Goal: Transaction & Acquisition: Purchase product/service

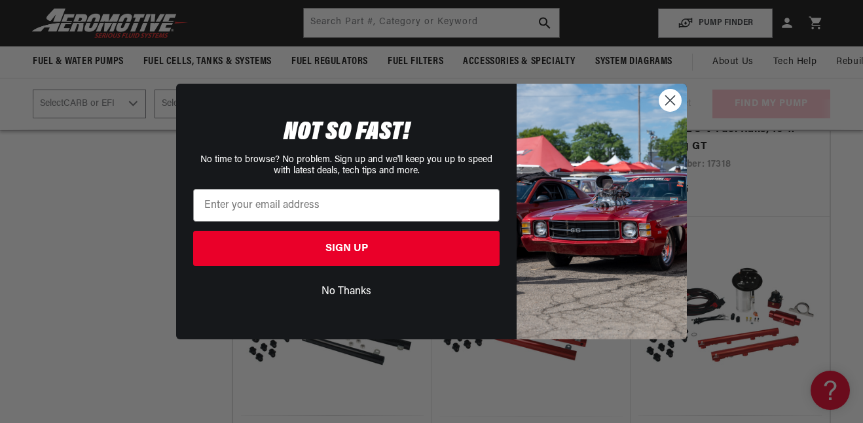
scroll to position [1170, 0]
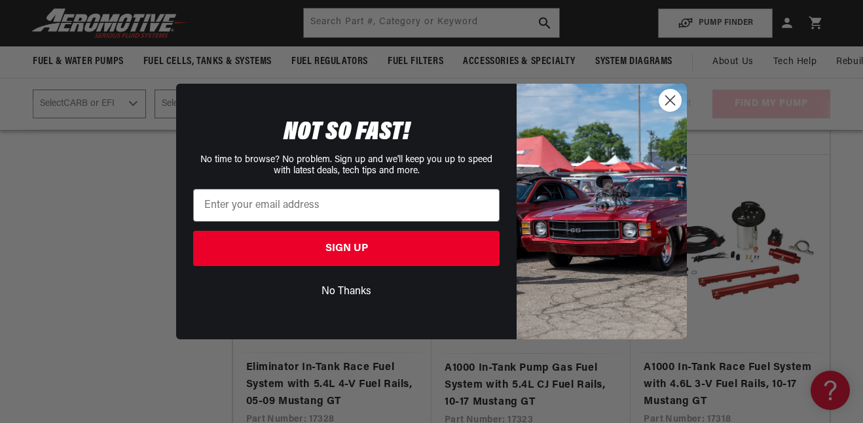
click at [676, 98] on circle "Close dialog" at bounding box center [670, 101] width 22 height 22
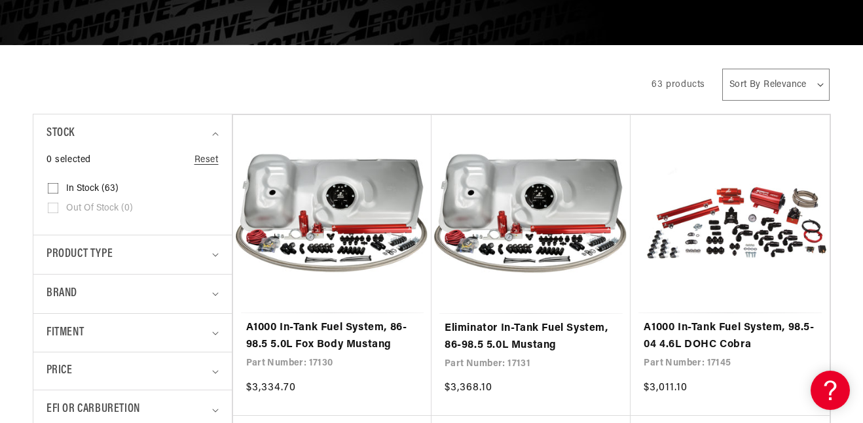
scroll to position [272, 0]
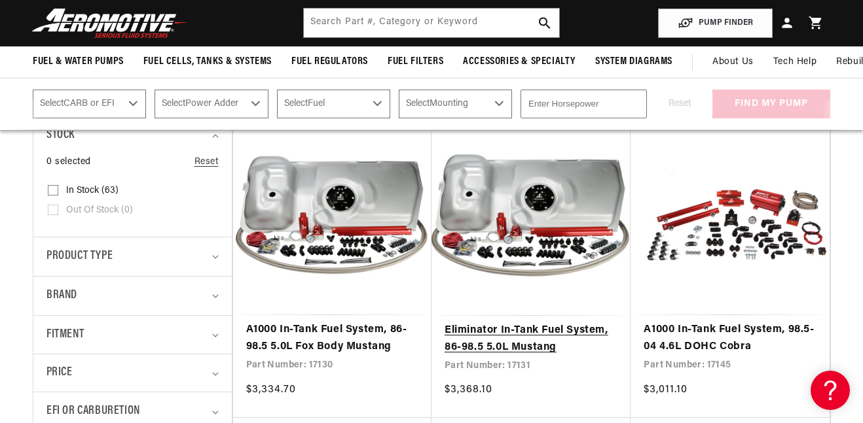
click at [542, 342] on link "Eliminator In-Tank Fuel System, 86-98.5 5.0L Mustang" at bounding box center [530, 339] width 173 height 33
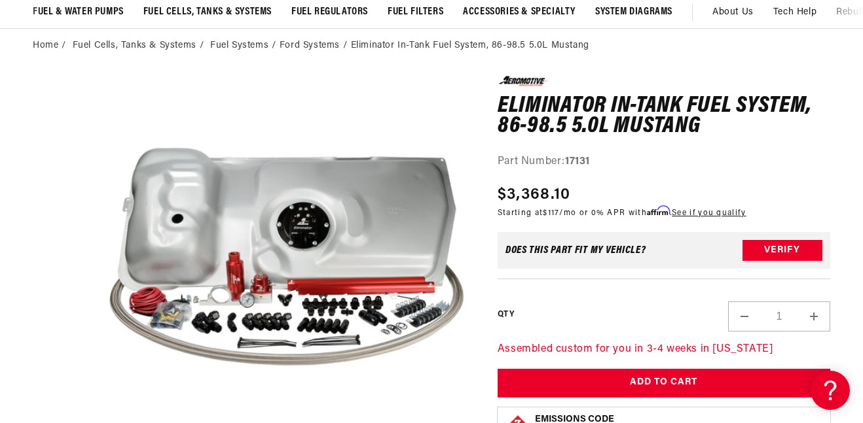
scroll to position [115, 0]
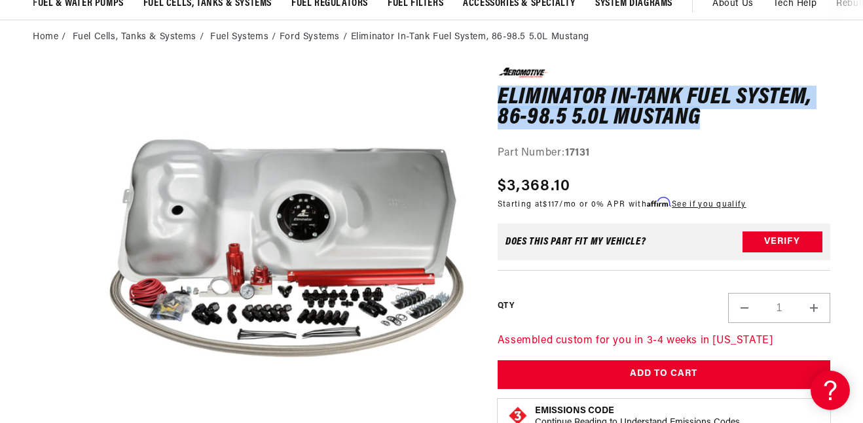
drag, startPoint x: 497, startPoint y: 93, endPoint x: 700, endPoint y: 113, distance: 203.9
click at [700, 113] on h1 "Eliminator In-Tank Fuel System, 86-98.5 5.0L Mustang" at bounding box center [663, 108] width 333 height 41
copy h1 "Eliminator In-Tank Fuel System, 86-98.5 5.0L Mustang"
drag, startPoint x: 498, startPoint y: 184, endPoint x: 583, endPoint y: 181, distance: 85.2
click at [583, 181] on div "Regular price $3,368.10" at bounding box center [621, 187] width 249 height 24
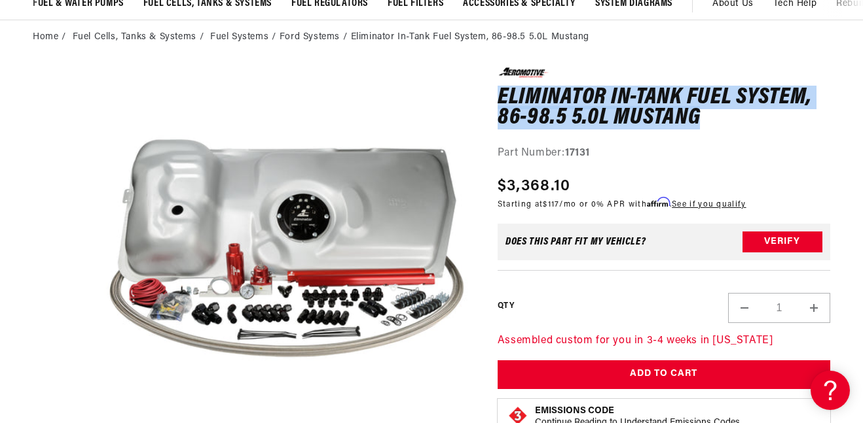
copy span "$3,368.10"
